Goal: Task Accomplishment & Management: Use online tool/utility

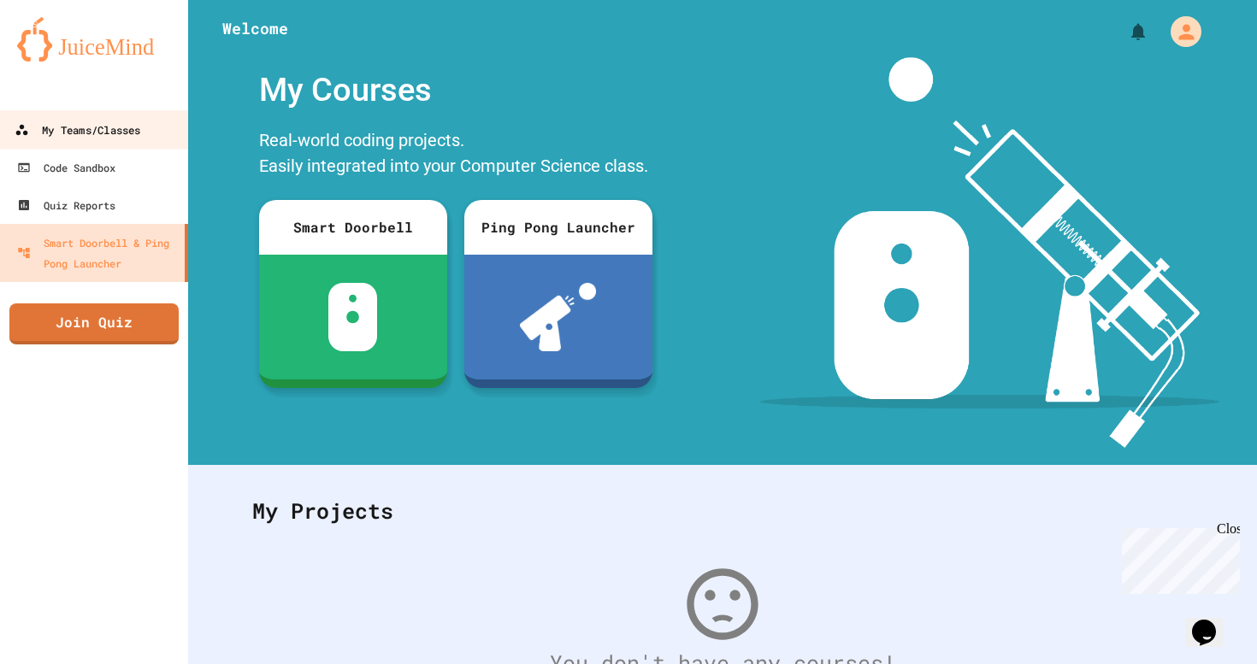
click at [122, 144] on link "My Teams/Classes" at bounding box center [94, 129] width 194 height 38
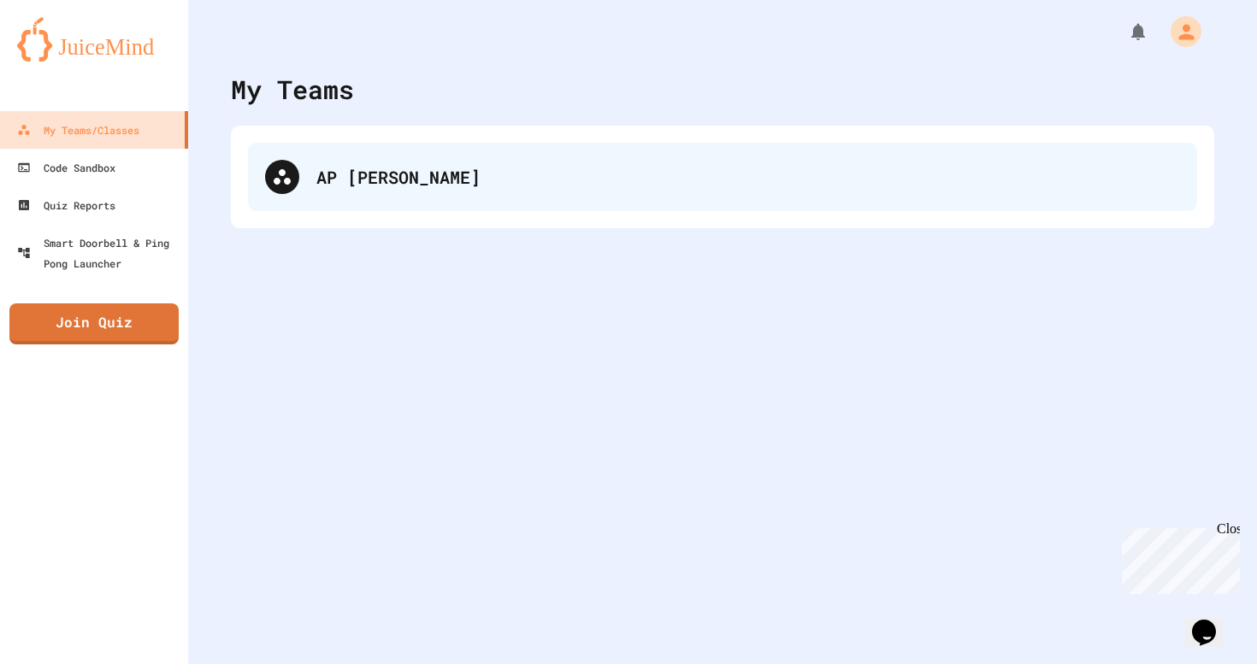
click at [333, 201] on div "AP [PERSON_NAME]" at bounding box center [722, 177] width 949 height 68
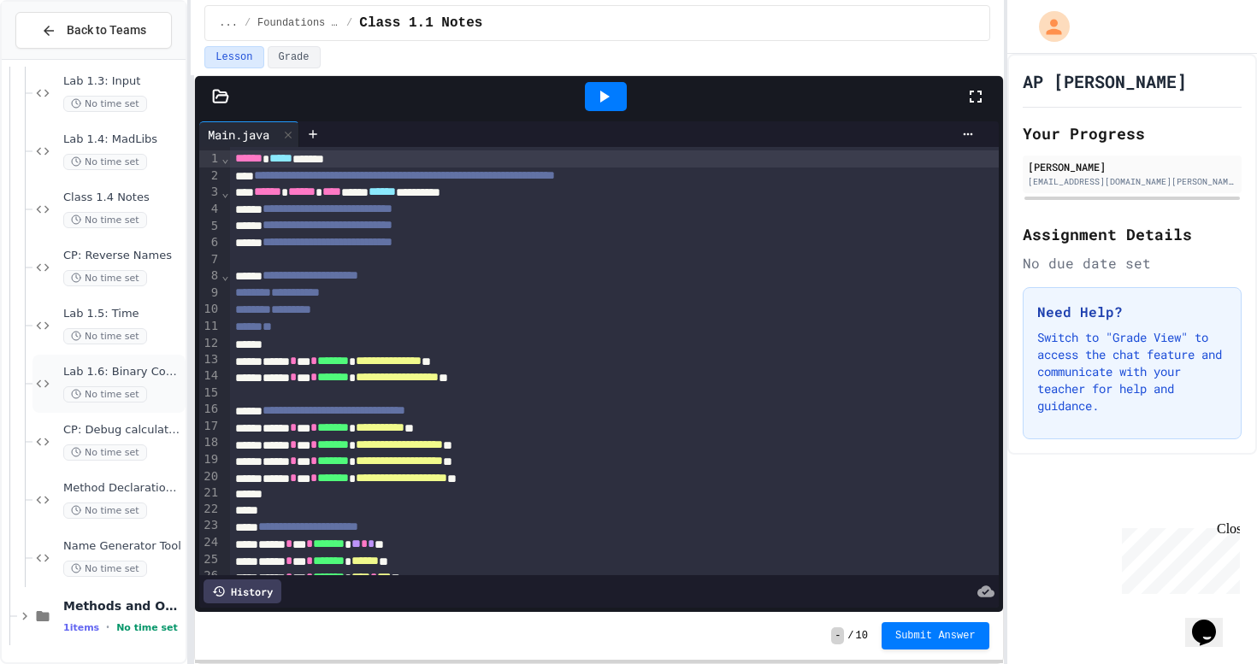
click at [109, 374] on span "Lab 1.6: Binary Conversion" at bounding box center [122, 372] width 119 height 15
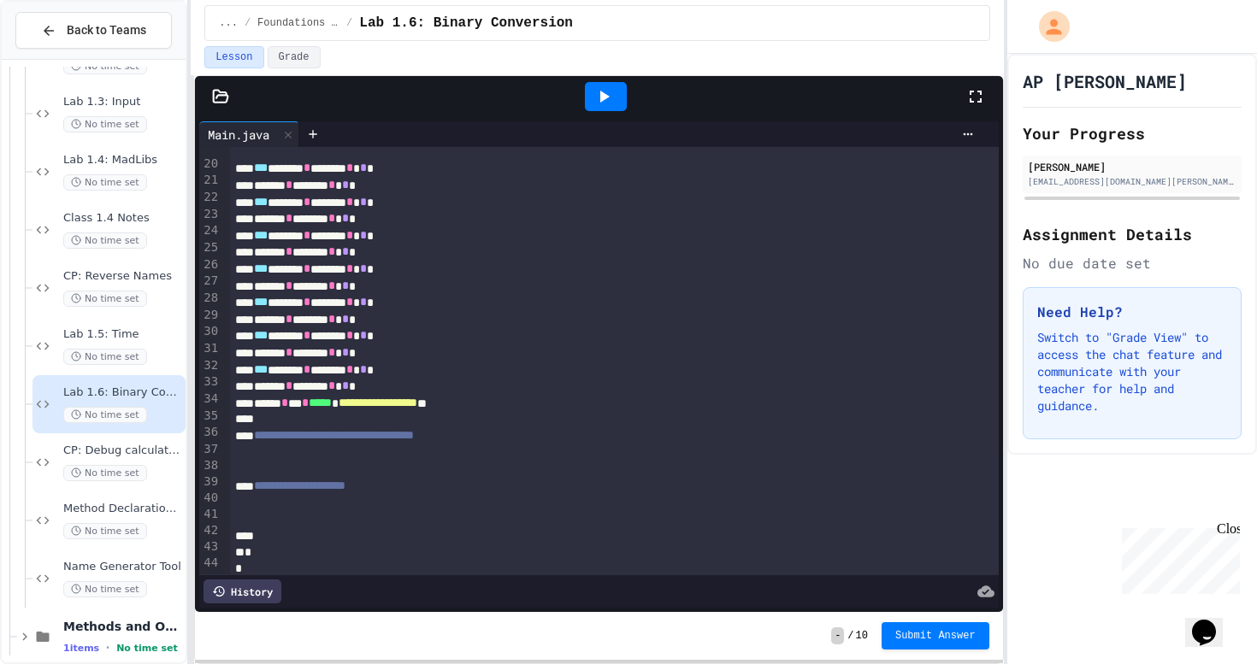
scroll to position [328, 0]
click at [615, 85] on div at bounding box center [606, 96] width 42 height 29
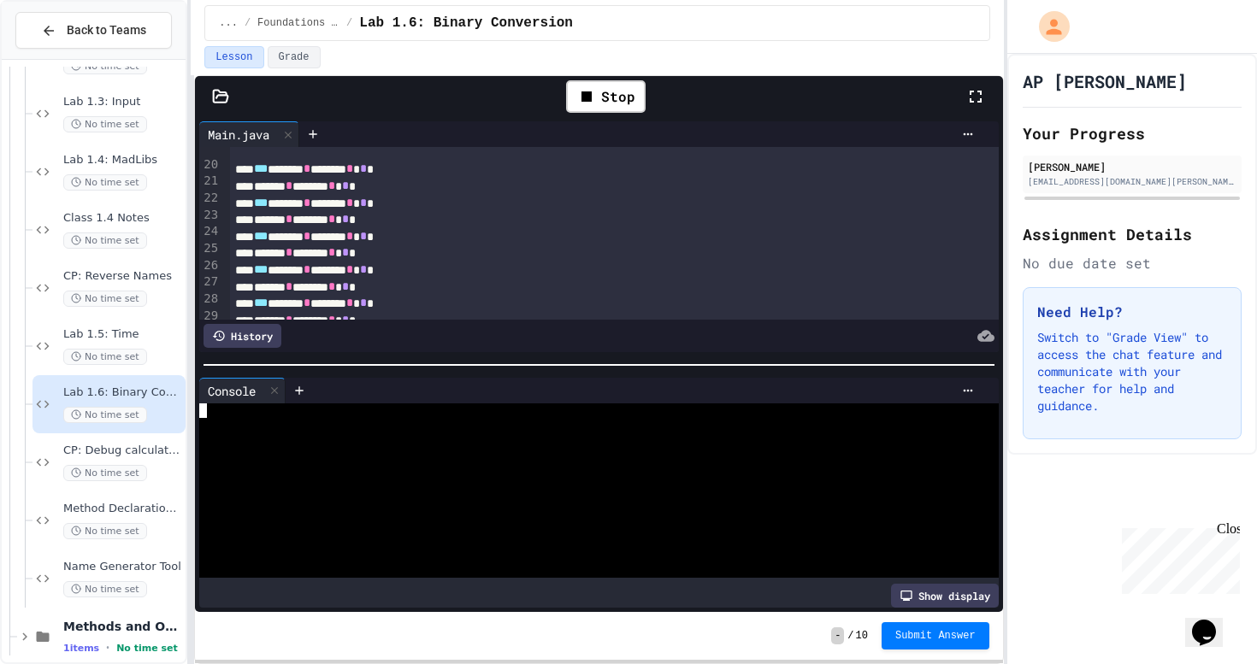
click at [538, 468] on div at bounding box center [591, 469] width 785 height 15
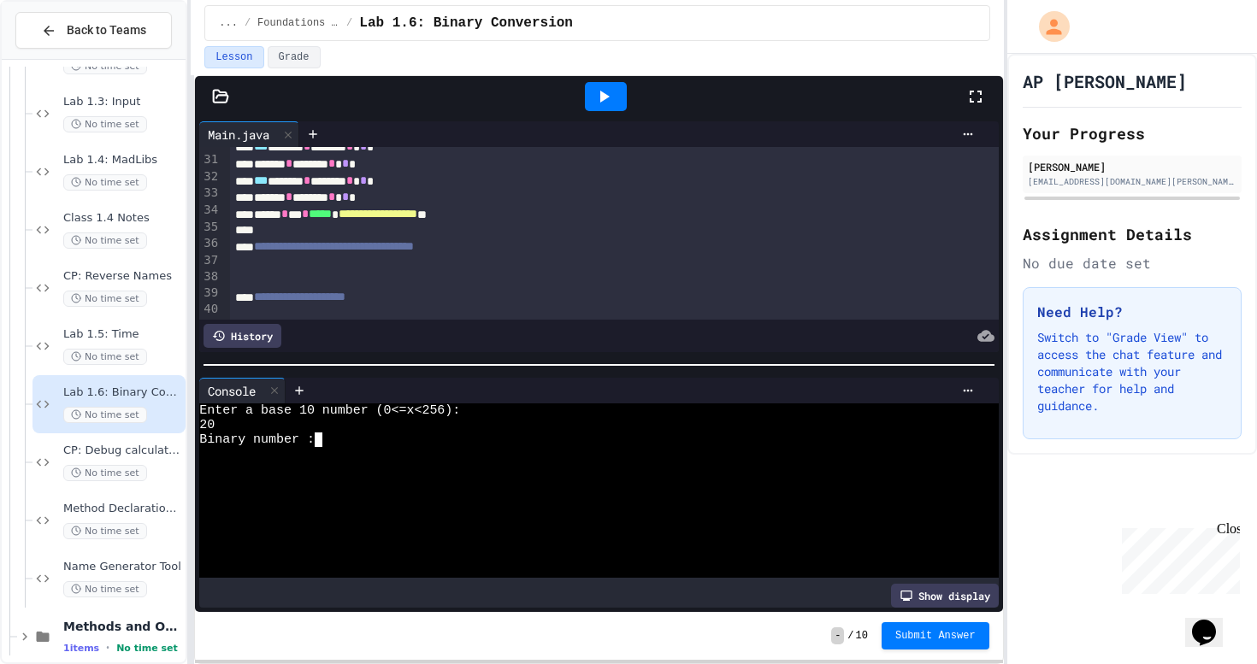
scroll to position [515, 0]
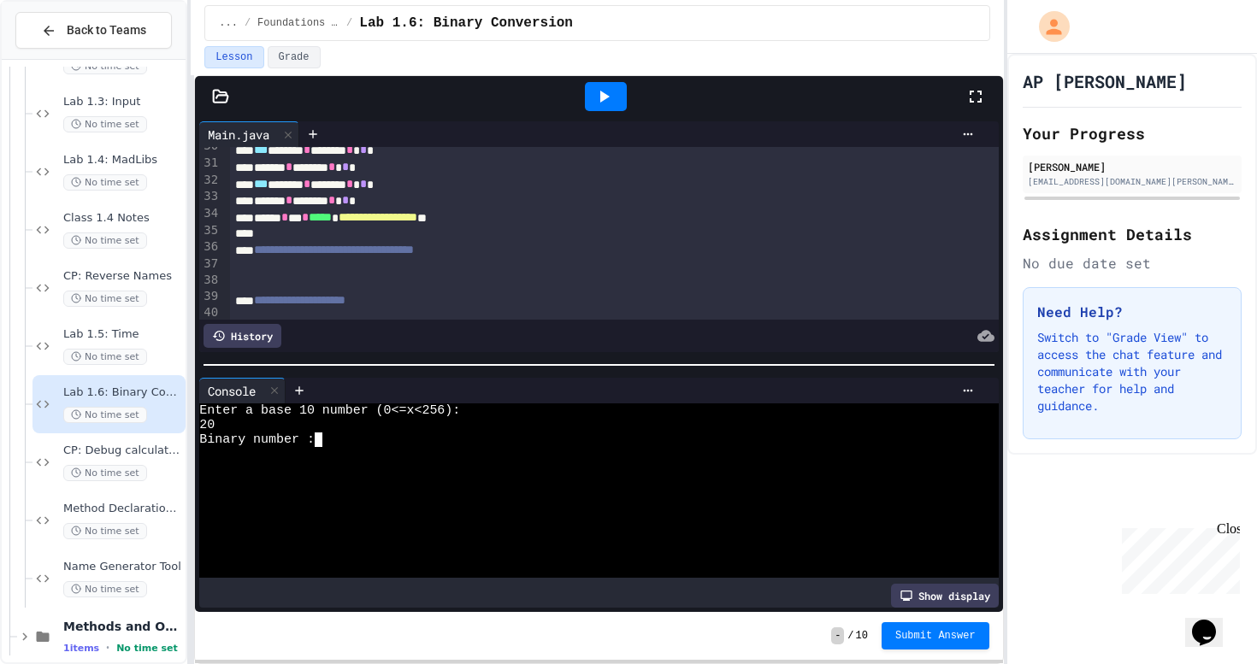
click at [555, 229] on div at bounding box center [614, 234] width 769 height 16
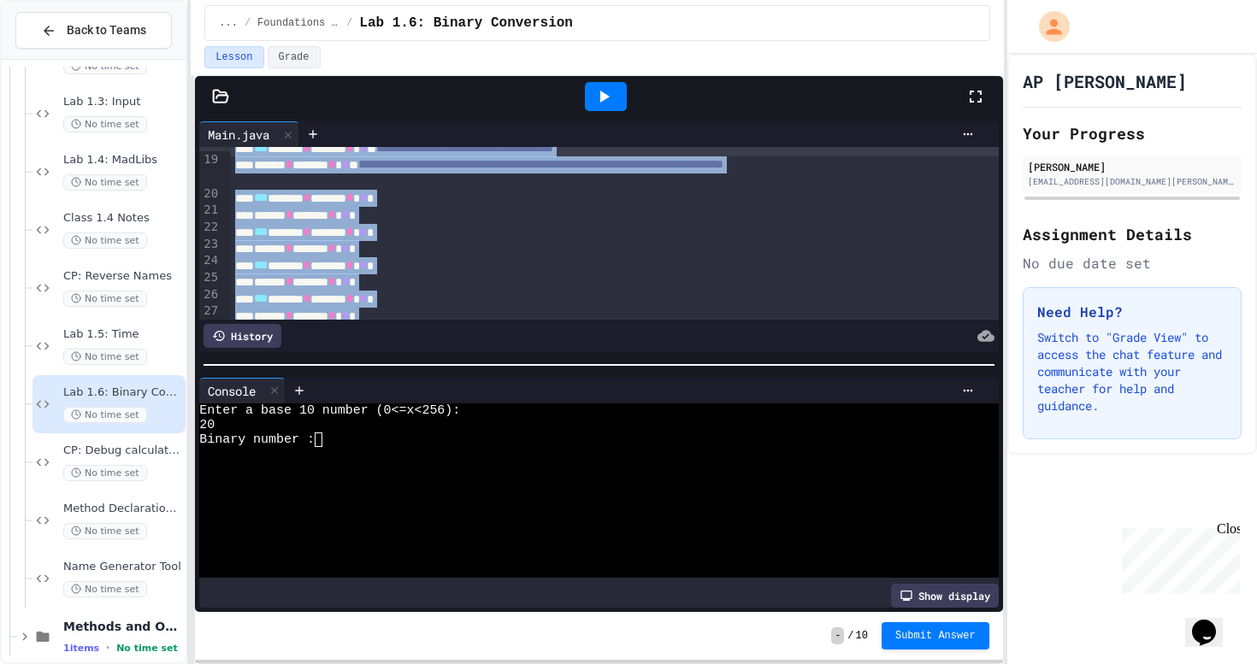
scroll to position [0, 0]
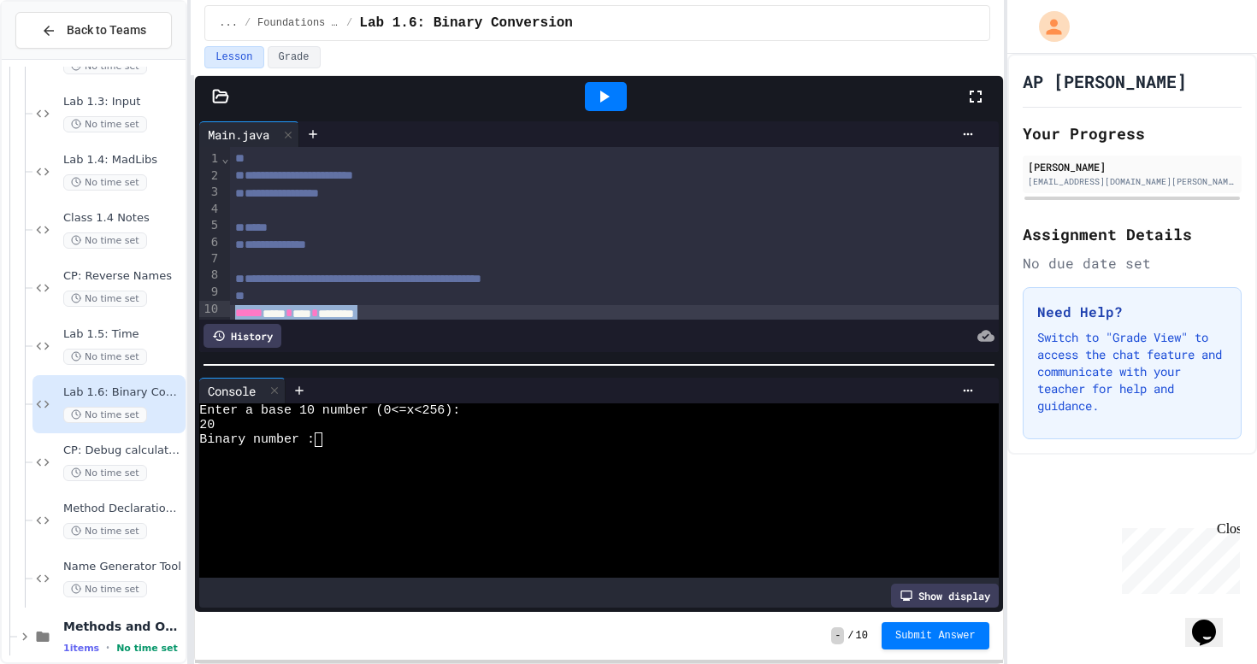
drag, startPoint x: 575, startPoint y: 216, endPoint x: 233, endPoint y: 308, distance: 354.0
click at [233, 308] on div "**********" at bounding box center [614, 528] width 769 height 763
copy div "**********"
click at [547, 314] on div "****** **** * **** * ********" at bounding box center [614, 313] width 769 height 17
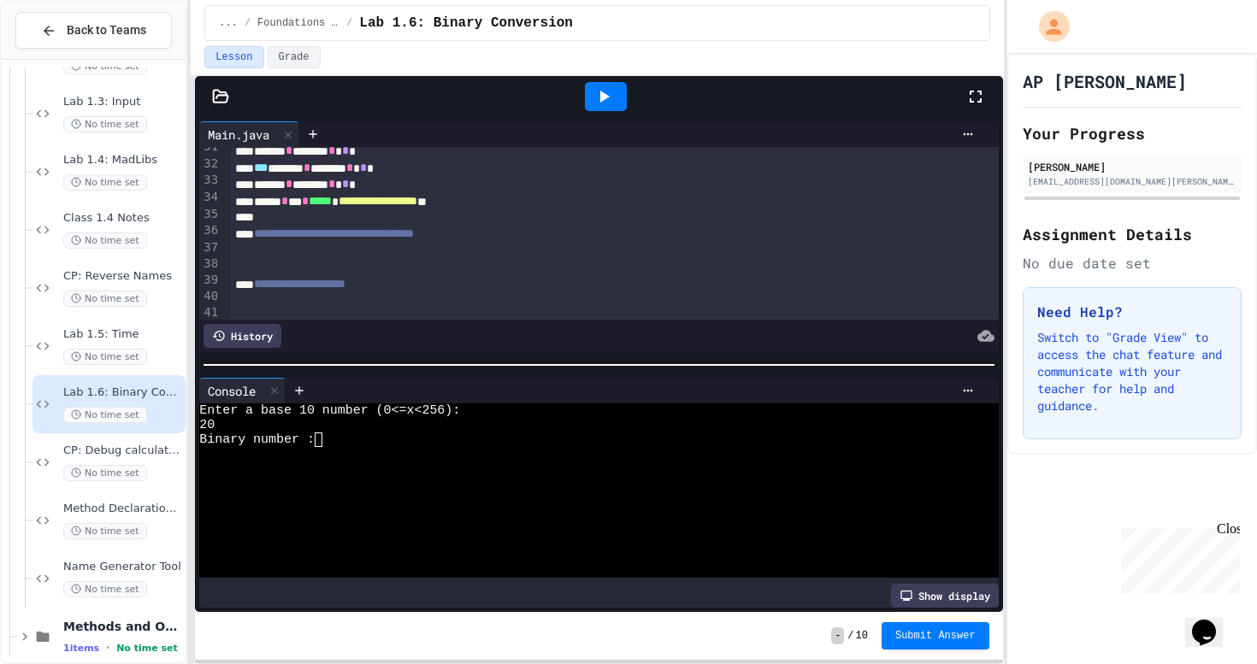
scroll to position [509, 0]
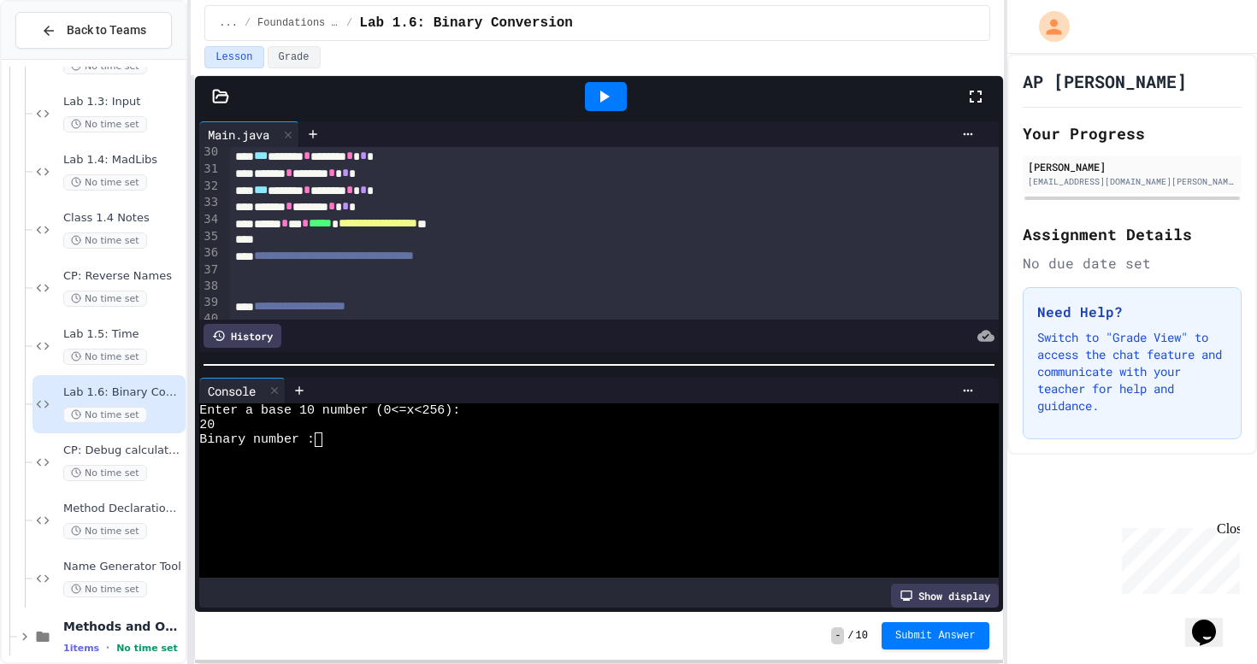
click at [539, 251] on div "**********" at bounding box center [614, 256] width 769 height 17
click at [530, 239] on div at bounding box center [614, 240] width 769 height 16
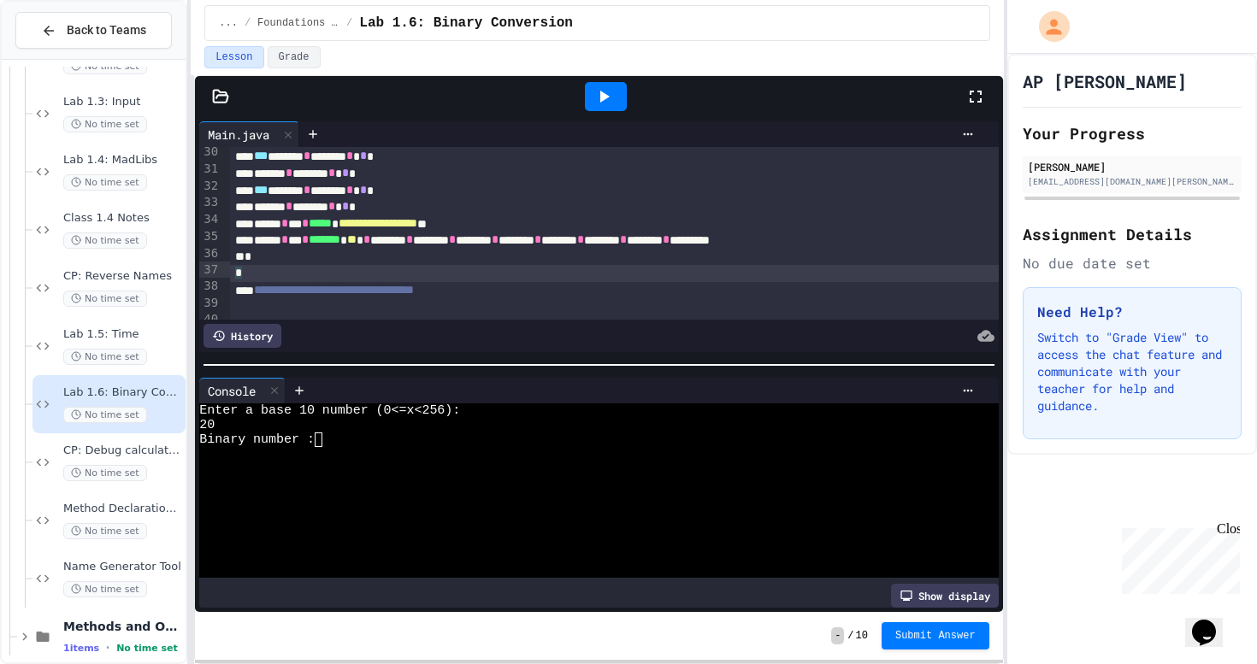
click at [608, 95] on icon at bounding box center [603, 96] width 21 height 21
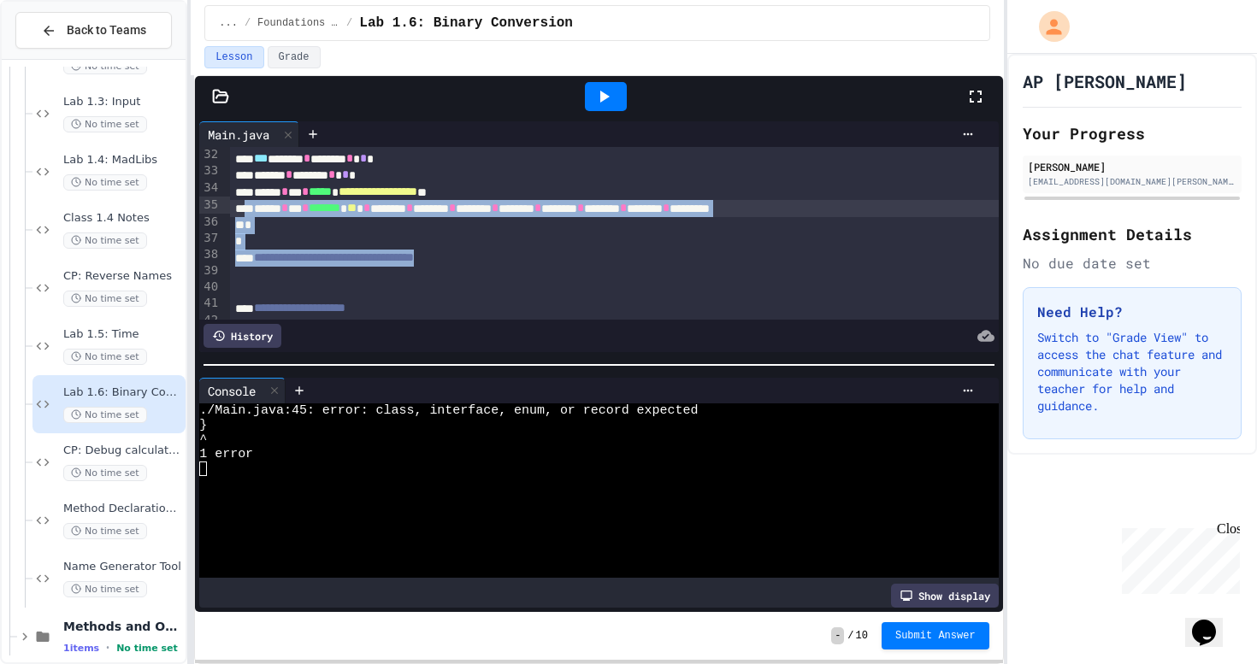
scroll to position [540, 0]
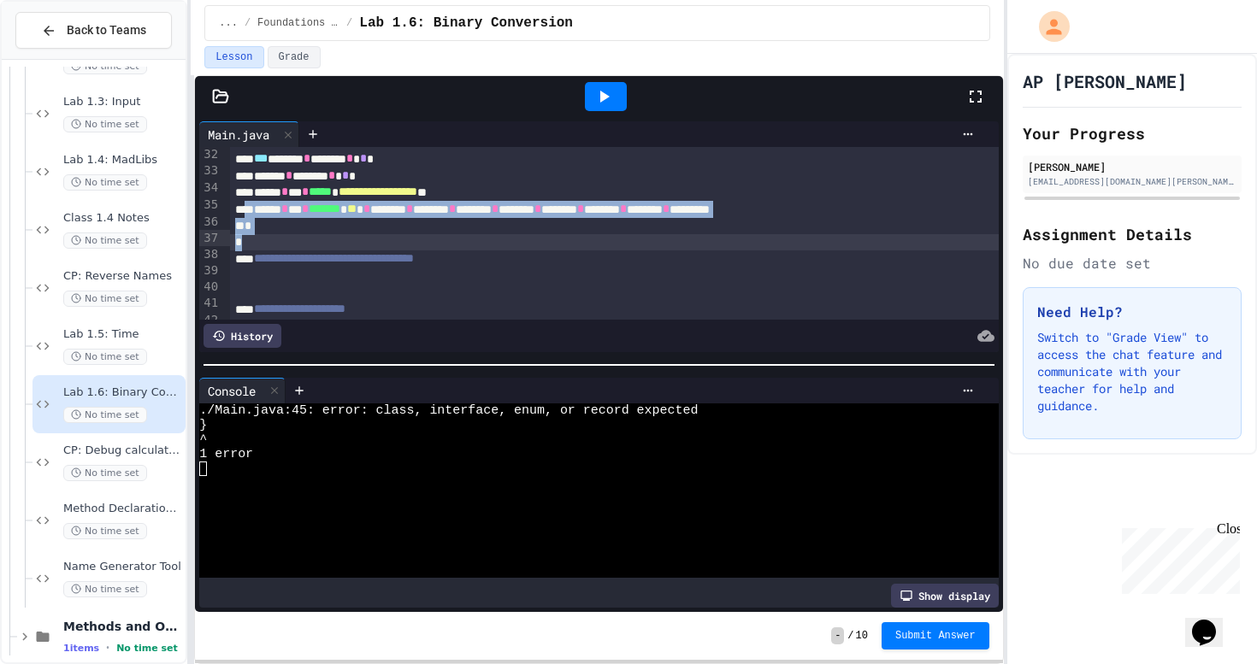
drag, startPoint x: 247, startPoint y: 203, endPoint x: 269, endPoint y: 238, distance: 41.5
click at [269, 238] on div "**********" at bounding box center [614, 5] width 769 height 797
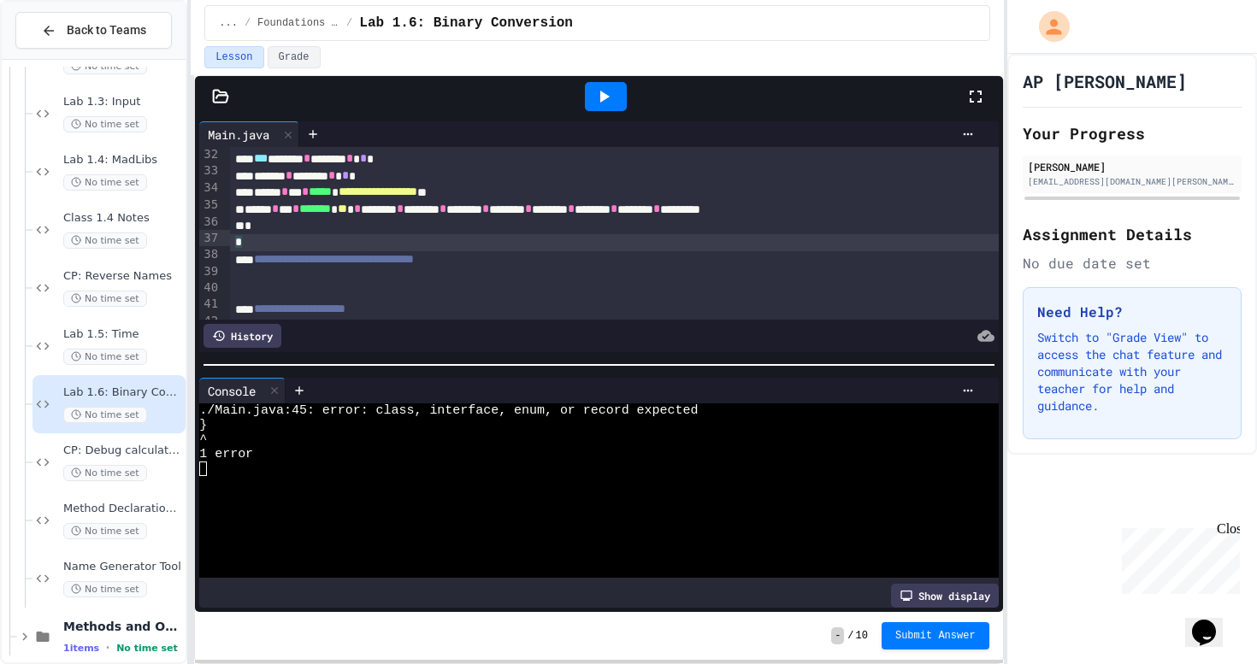
click at [612, 81] on div at bounding box center [605, 97] width 59 height 46
click at [608, 91] on icon at bounding box center [603, 96] width 21 height 21
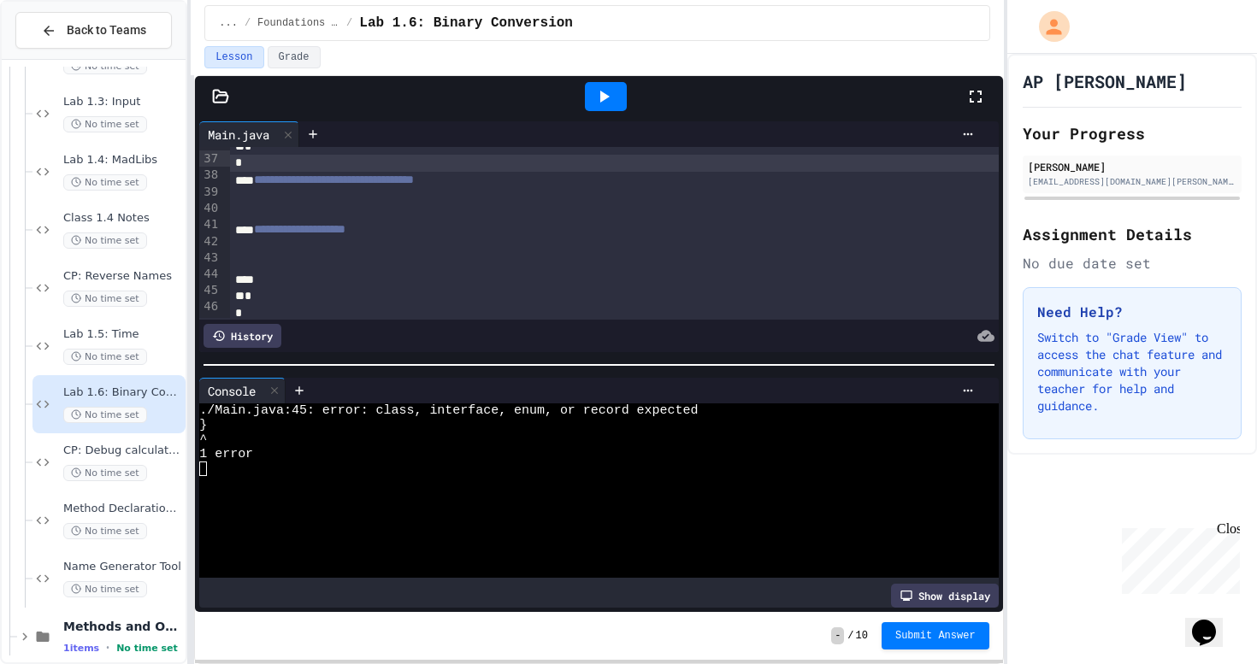
scroll to position [618, 0]
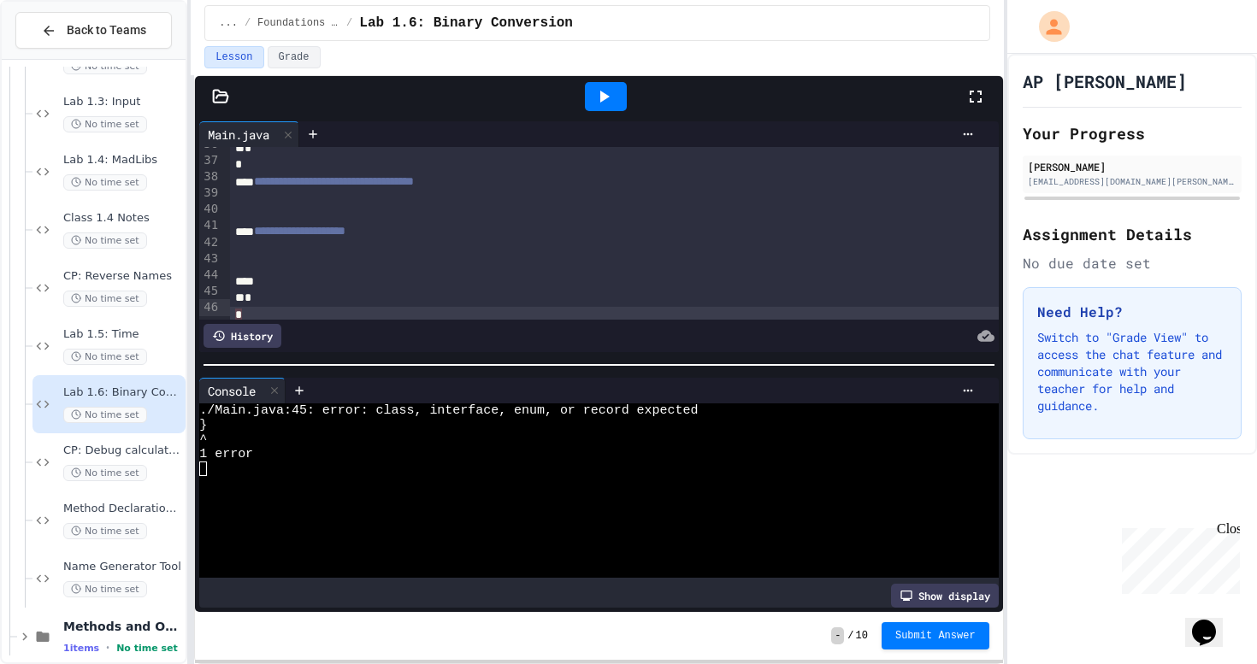
click at [292, 307] on div "*" at bounding box center [614, 315] width 769 height 16
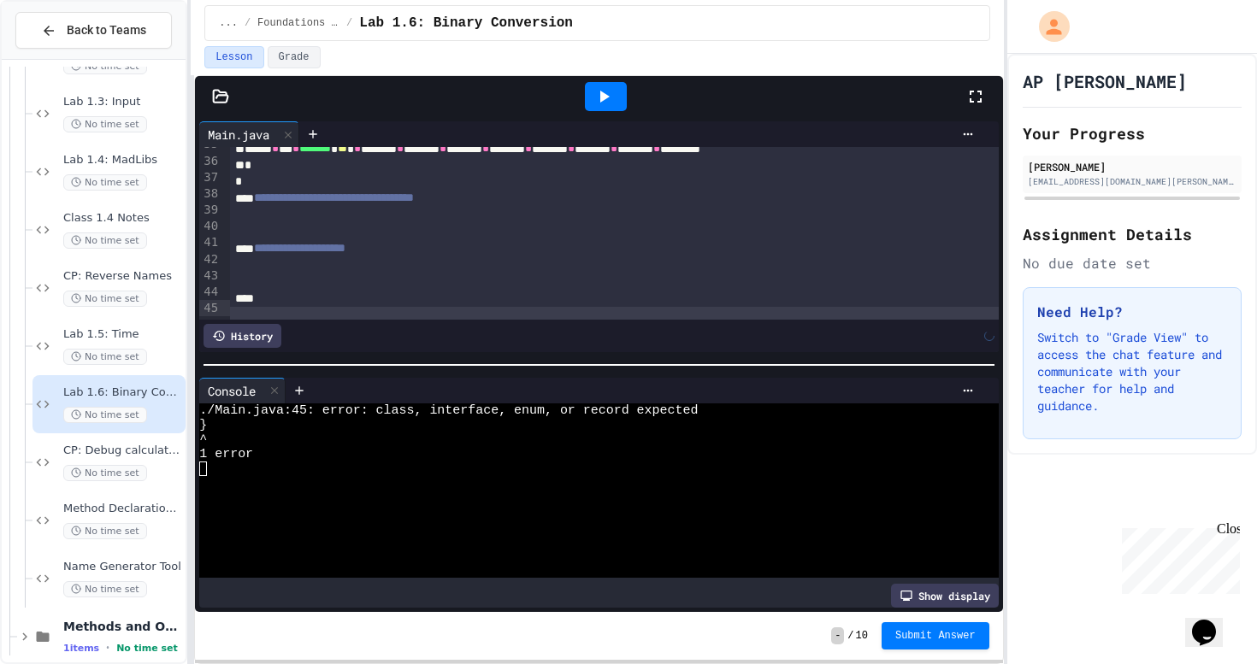
scroll to position [585, 0]
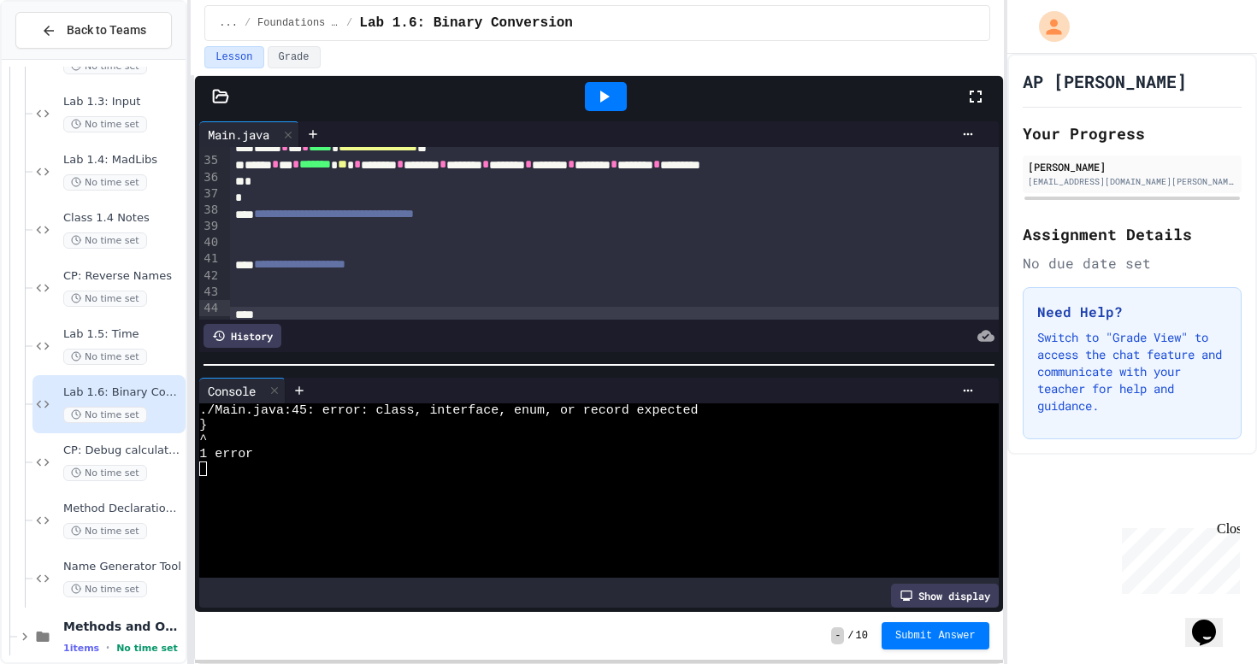
click at [622, 95] on div at bounding box center [606, 96] width 42 height 29
click at [459, 477] on div at bounding box center [591, 483] width 785 height 15
